Goal: Transaction & Acquisition: Download file/media

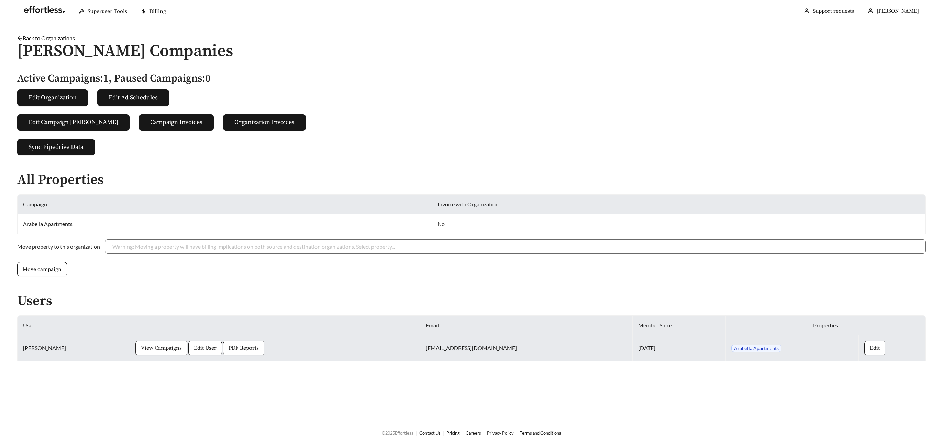
click at [141, 344] on span "View Campaigns" at bounding box center [161, 348] width 41 height 8
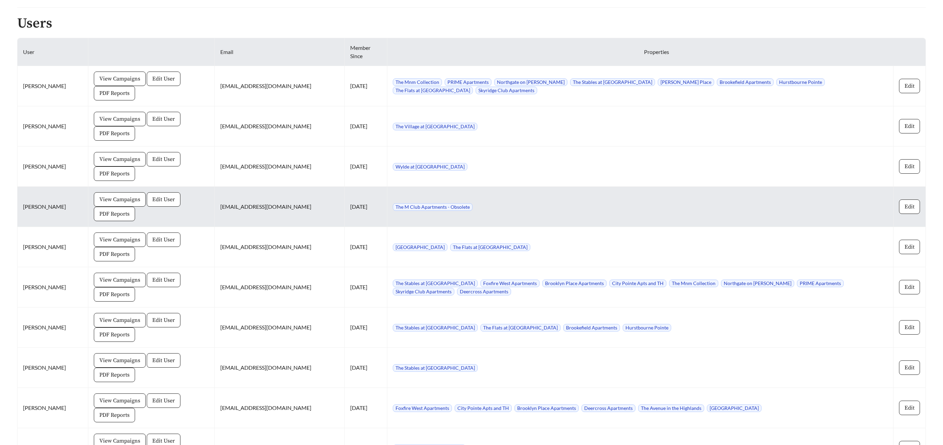
scroll to position [844, 0]
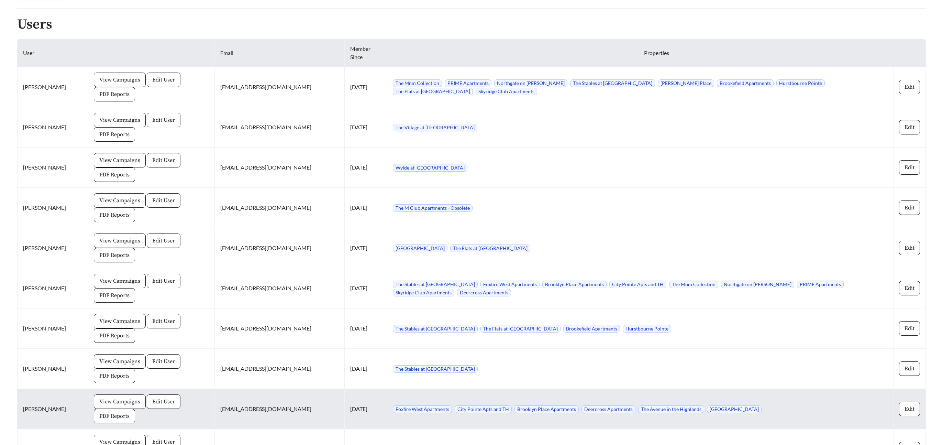
click at [103, 401] on span "View Campaigns" at bounding box center [119, 401] width 41 height 8
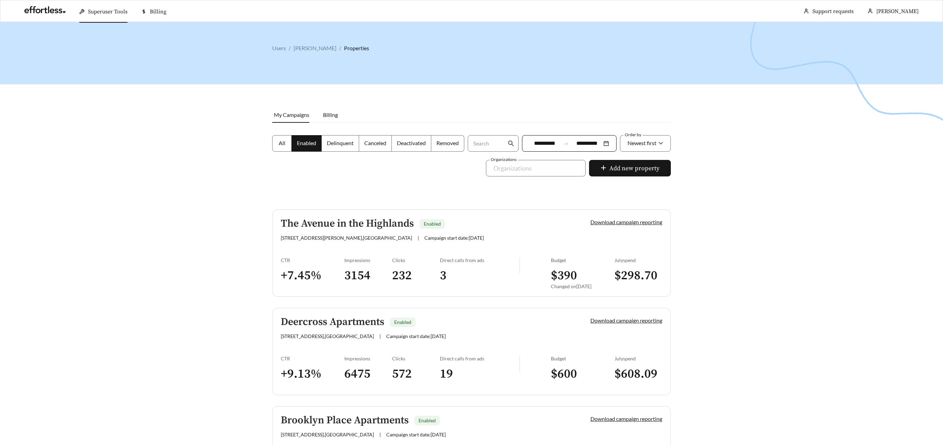
click at [281, 141] on span "All" at bounding box center [282, 143] width 7 height 7
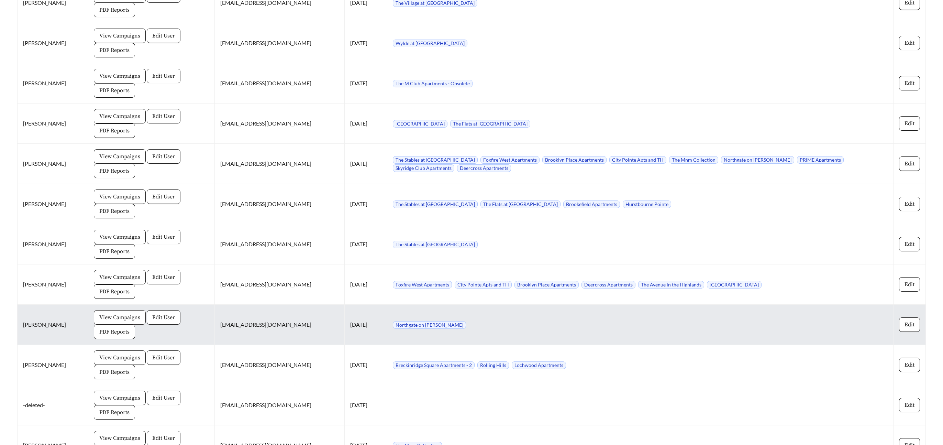
scroll to position [978, 0]
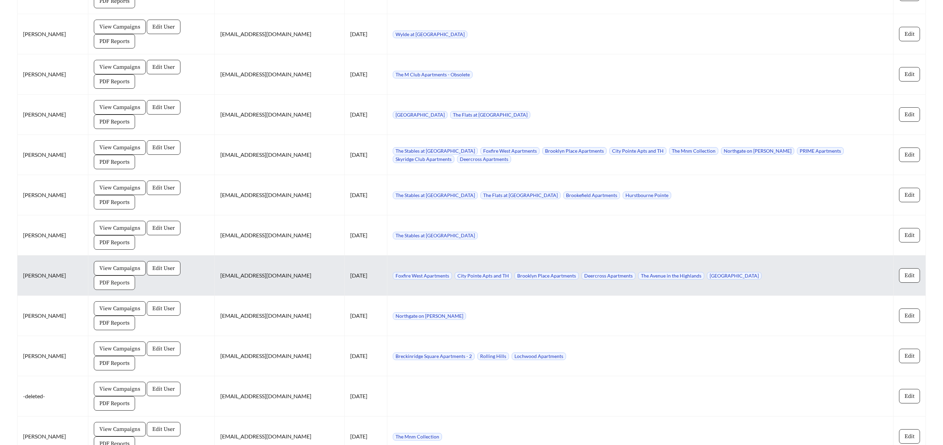
click at [110, 283] on span "PDF Reports" at bounding box center [114, 282] width 30 height 8
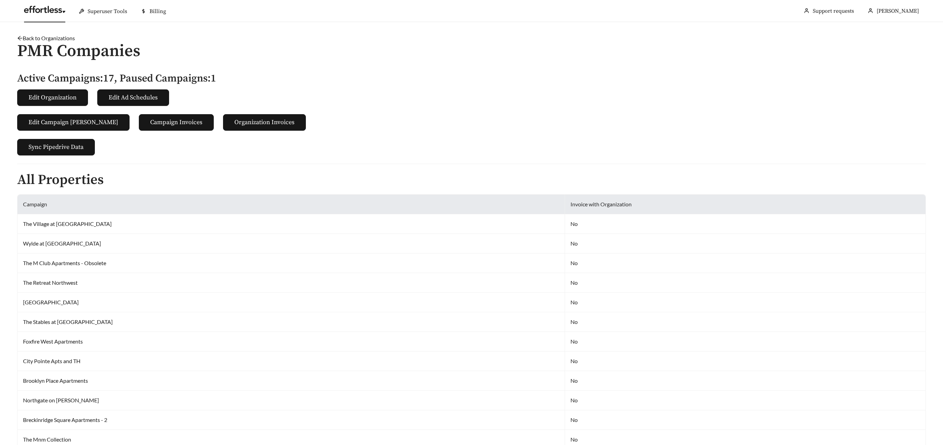
scroll to position [978, 0]
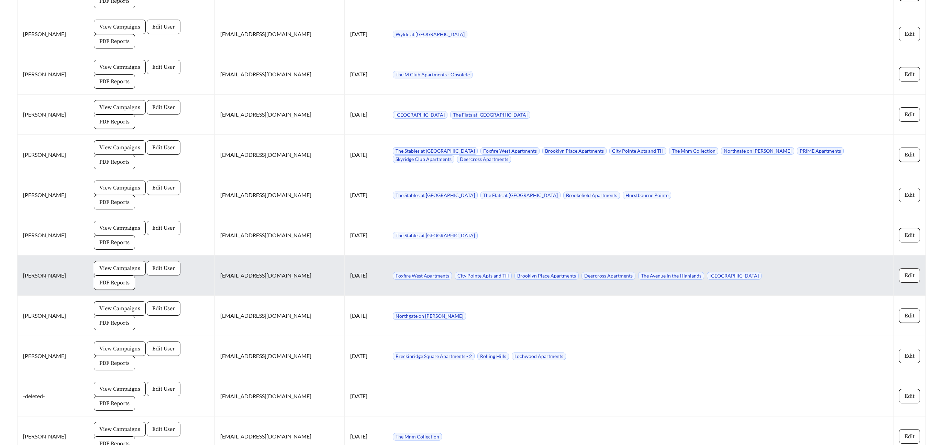
click at [911, 275] on span "Edit" at bounding box center [910, 275] width 10 height 8
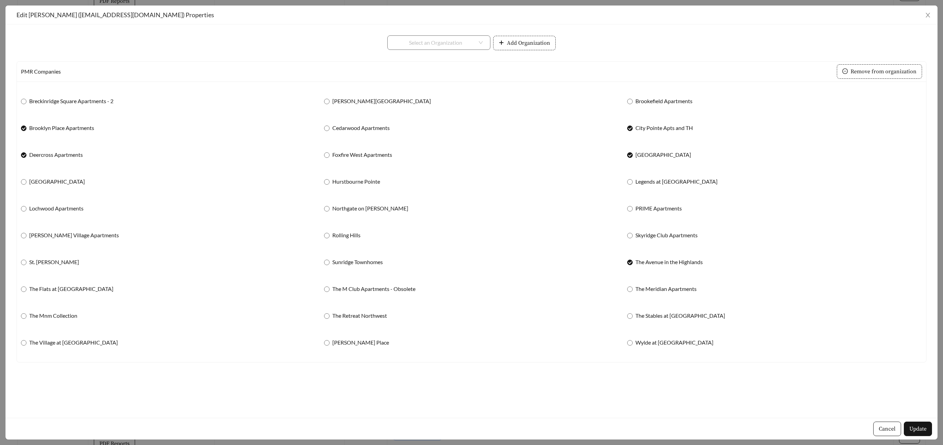
click at [631, 151] on label "Heritage Square" at bounding box center [660, 155] width 67 height 8
click at [921, 430] on span "Update" at bounding box center [917, 428] width 17 height 8
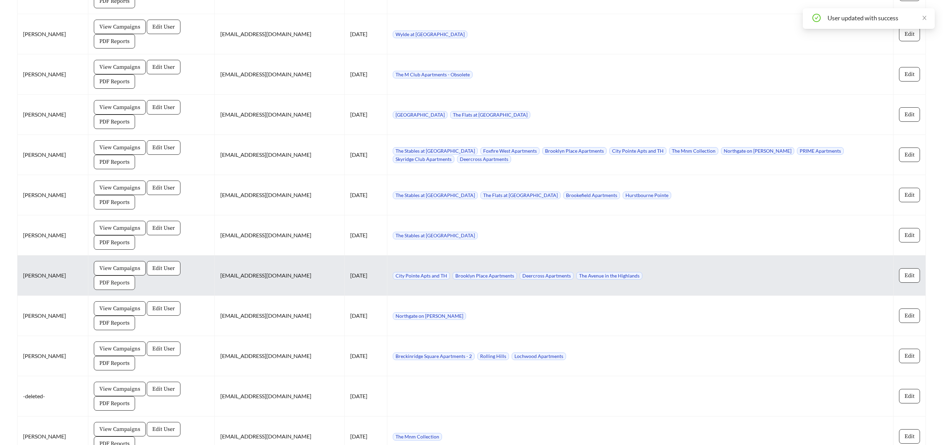
click at [110, 285] on span "PDF Reports" at bounding box center [114, 282] width 30 height 8
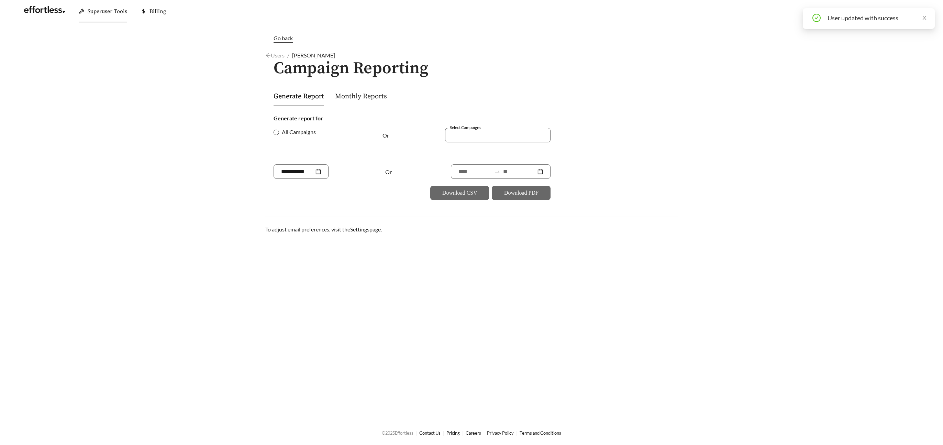
click at [280, 132] on span "All Campaigns" at bounding box center [299, 132] width 40 height 8
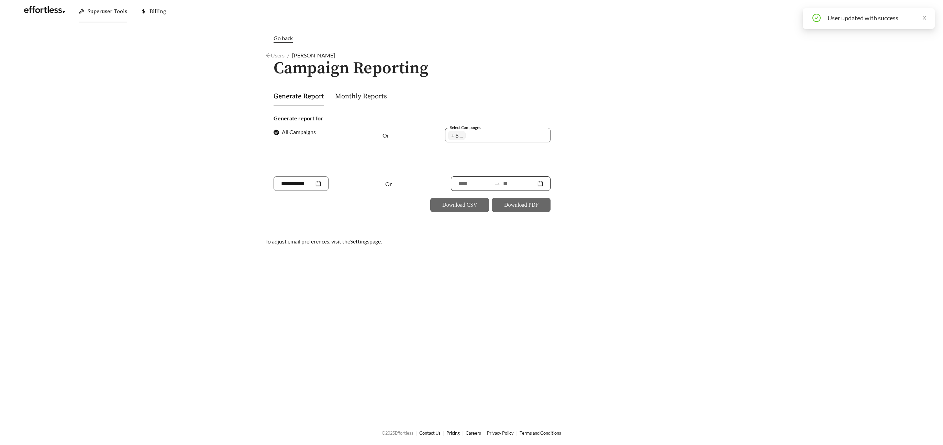
click at [525, 181] on input at bounding box center [519, 183] width 33 height 8
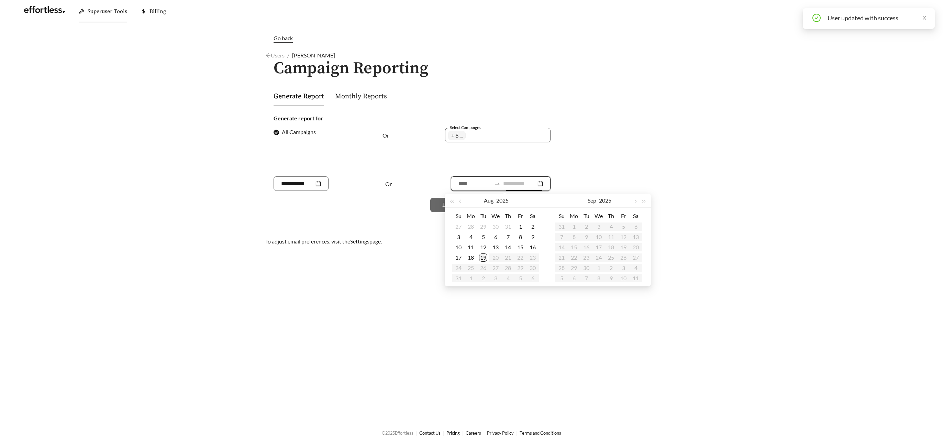
type input "**********"
drag, startPoint x: 485, startPoint y: 256, endPoint x: 499, endPoint y: 234, distance: 25.5
click at [485, 255] on div "19" at bounding box center [483, 257] width 8 height 8
type input "**********"
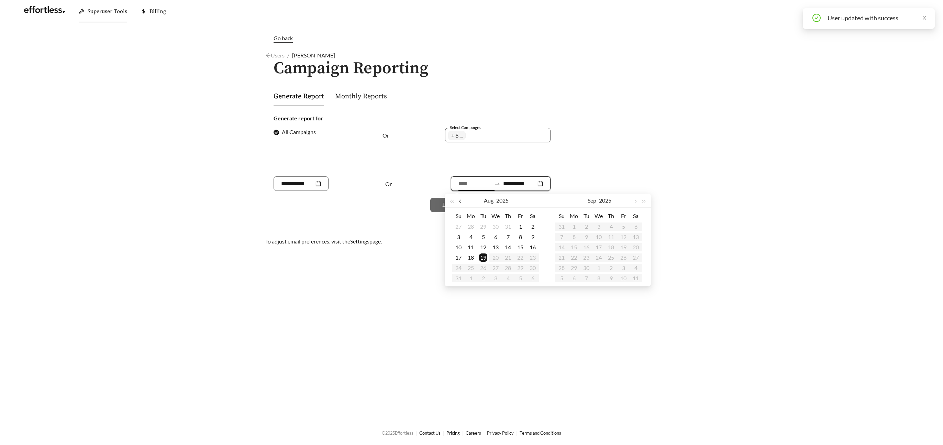
click at [456, 199] on button "button" at bounding box center [460, 200] width 9 height 14
type input "**********"
drag, startPoint x: 520, startPoint y: 247, endPoint x: 516, endPoint y: 243, distance: 5.6
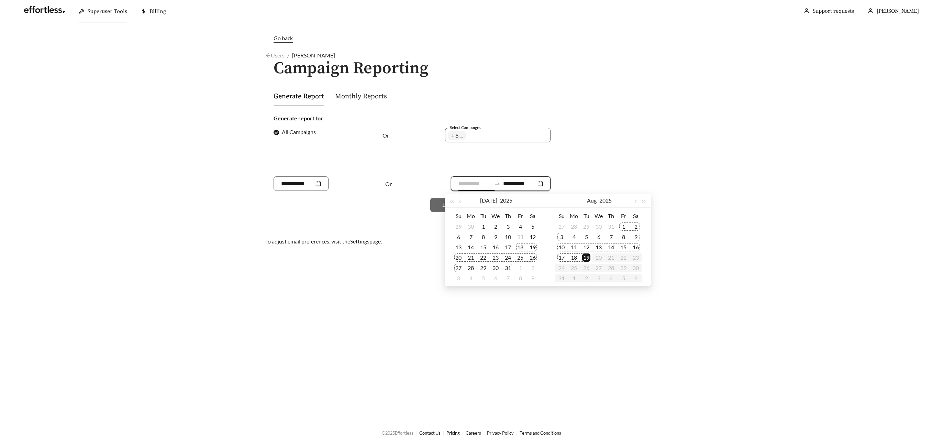
click at [520, 246] on div "18" at bounding box center [520, 247] width 8 height 8
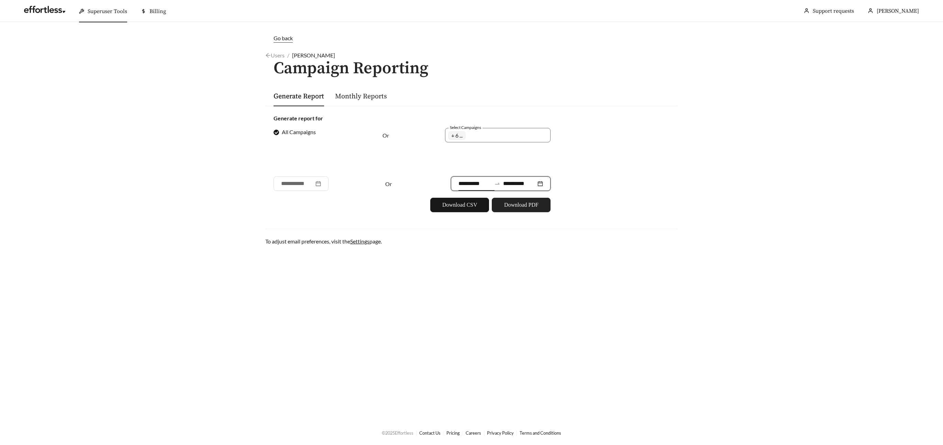
click at [513, 204] on span "Download PDF" at bounding box center [521, 205] width 34 height 8
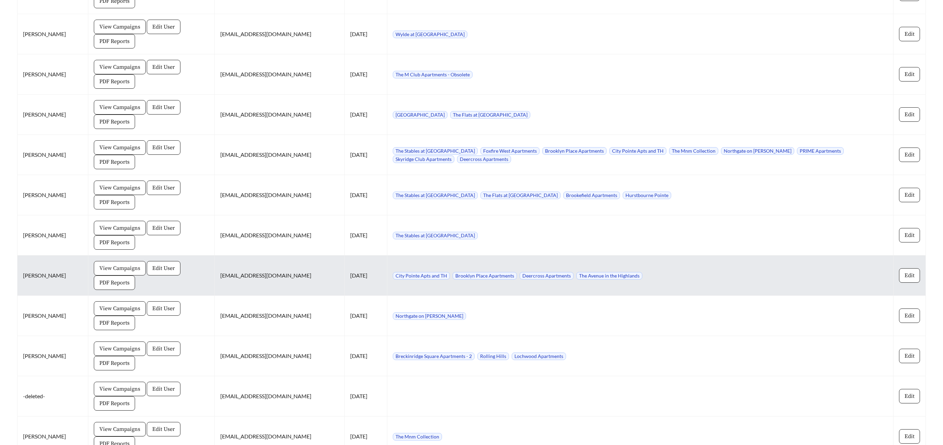
click at [99, 267] on span "View Campaigns" at bounding box center [119, 268] width 41 height 8
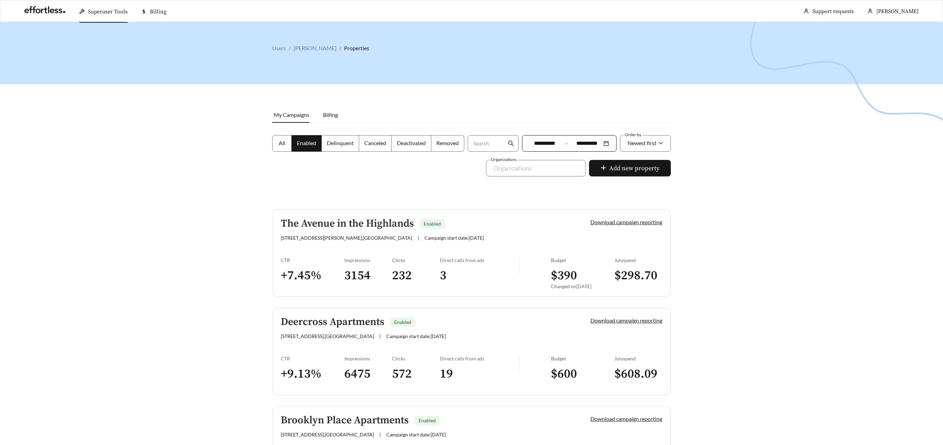
drag, startPoint x: 635, startPoint y: 143, endPoint x: 652, endPoint y: 185, distance: 45.4
click at [635, 143] on span "Newest first" at bounding box center [642, 143] width 29 height 7
drag, startPoint x: 634, startPoint y: 181, endPoint x: 658, endPoint y: 174, distance: 25.2
click at [635, 181] on span "A-Z" at bounding box center [631, 181] width 9 height 7
